Goal: Find specific page/section

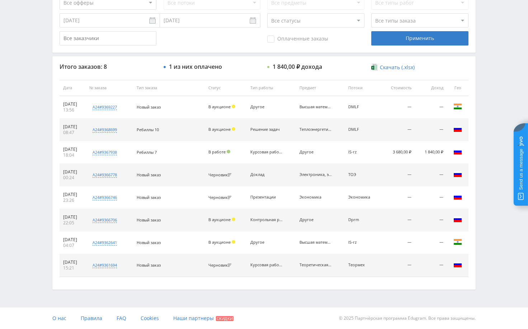
click at [495, 159] on div "Telegram-канал Инструменты База знаний Ваш менеджер: [PERSON_NAME] Online @edug…" at bounding box center [264, 58] width 528 height 542
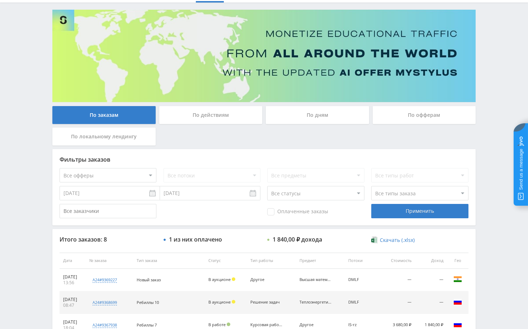
scroll to position [34, 0]
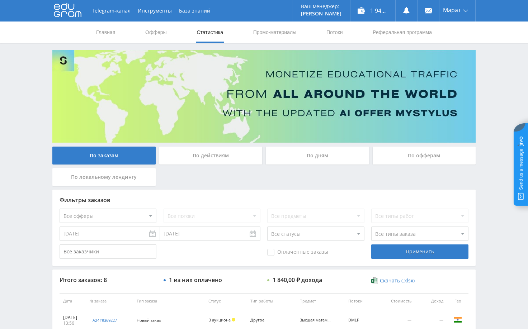
click at [490, 108] on div "Telegram-канал Инструменты База знаний Ваш менеджер: Alex Alex Online @edugram_…" at bounding box center [264, 271] width 528 height 542
click at [485, 105] on div "Telegram-канал Инструменты База знаний Ваш менеджер: Alex Alex Online @edugram_…" at bounding box center [264, 271] width 528 height 542
click at [494, 94] on div "Telegram-канал Инструменты База знаний Ваш менеджер: Alex Alex Online @edugram_…" at bounding box center [264, 271] width 528 height 542
click at [505, 90] on div "Telegram-канал Инструменты База знаний Ваш менеджер: Alex Alex Online @edugram_…" at bounding box center [264, 271] width 528 height 542
click at [496, 93] on div "Telegram-канал Инструменты База знаний Ваш менеджер: Alex Alex Online @edugram_…" at bounding box center [264, 271] width 528 height 542
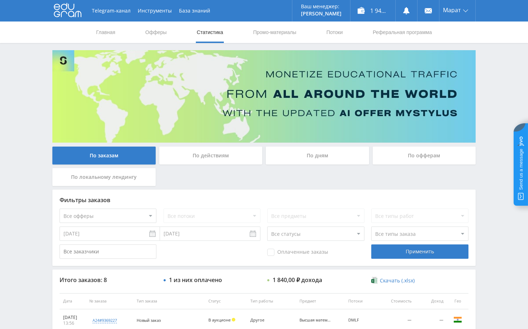
click at [492, 105] on div "Telegram-канал Инструменты База знаний Ваш менеджер: Alex Alex Online @edugram_…" at bounding box center [264, 271] width 528 height 542
click at [489, 100] on div "Telegram-канал Инструменты База знаний Ваш менеджер: [PERSON_NAME] Online @edug…" at bounding box center [264, 271] width 528 height 542
click at [493, 86] on div "Telegram-канал Инструменты База знаний Ваш менеджер: [PERSON_NAME] Online @edug…" at bounding box center [264, 271] width 528 height 542
click at [493, 84] on div "Telegram-канал Инструменты База знаний Ваш менеджер: [PERSON_NAME] Online @edug…" at bounding box center [264, 271] width 528 height 542
click at [501, 79] on div "Telegram-канал Инструменты База знаний Ваш менеджер: Alex Alex Online @edugram_…" at bounding box center [264, 271] width 528 height 542
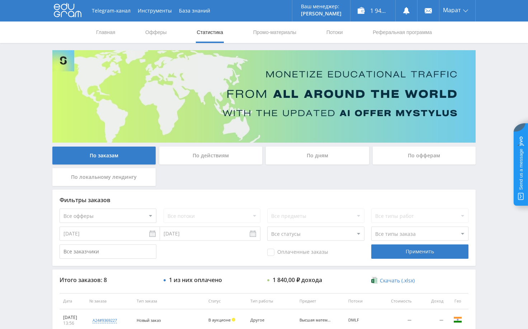
click at [495, 119] on div "Telegram-канал Инструменты База знаний Ваш менеджер: Alex Alex Online @edugram_…" at bounding box center [264, 271] width 528 height 542
click at [494, 182] on div "Telegram-канал Инструменты База знаний Ваш менеджер: Alex Alex Online @edugram_…" at bounding box center [264, 271] width 528 height 542
click at [498, 60] on div "Telegram-канал Инструменты База знаний Ваш менеджер: Alex Alex Online @edugram_…" at bounding box center [264, 271] width 528 height 542
